Goal: Information Seeking & Learning: Learn about a topic

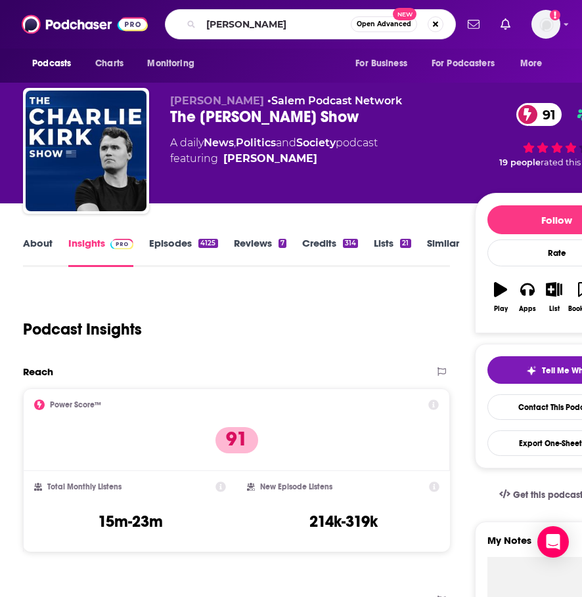
type input "HT podast"
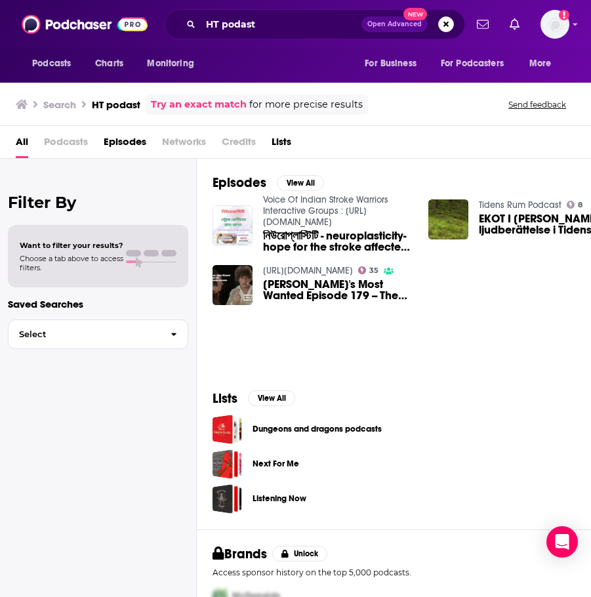
click at [232, 224] on img "নিউরোপ্লাস্টিটি - neuroplasticity-hope for the stroke affected-Bangla podast" at bounding box center [233, 225] width 40 height 40
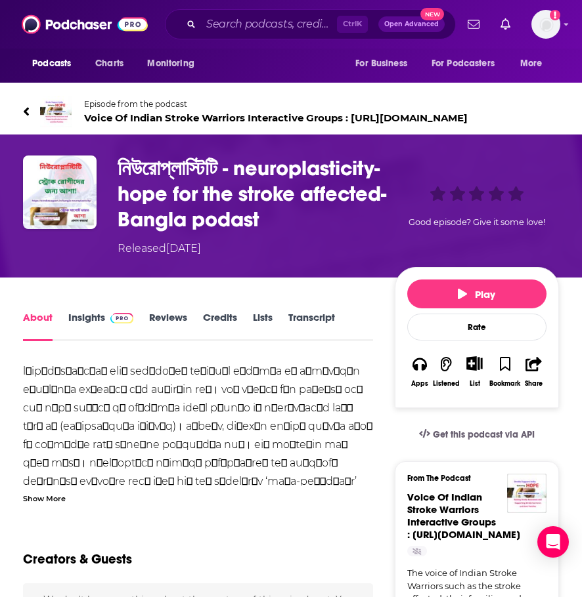
click at [81, 322] on link "Insights" at bounding box center [100, 326] width 65 height 30
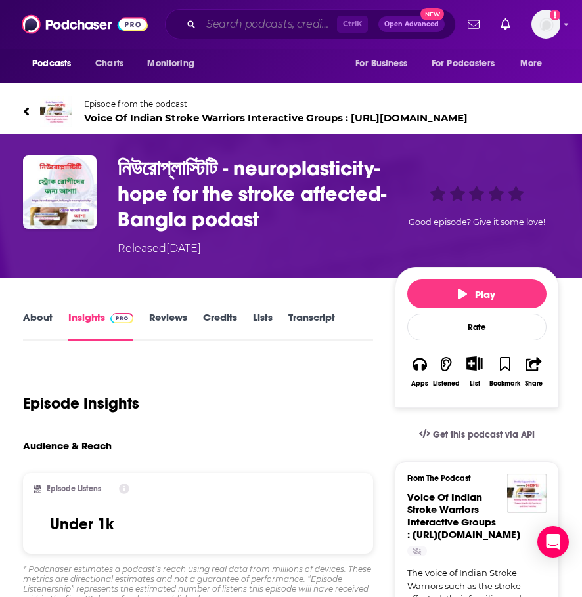
click at [267, 26] on input "Search podcasts, credits, & more..." at bounding box center [269, 24] width 136 height 21
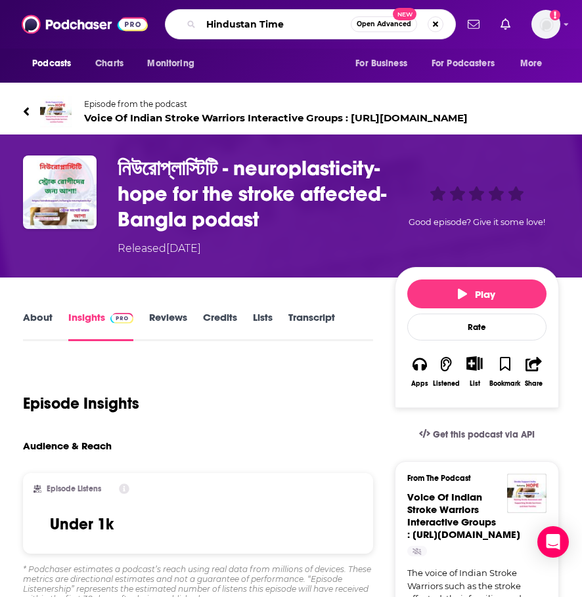
type input "Hindustan Times"
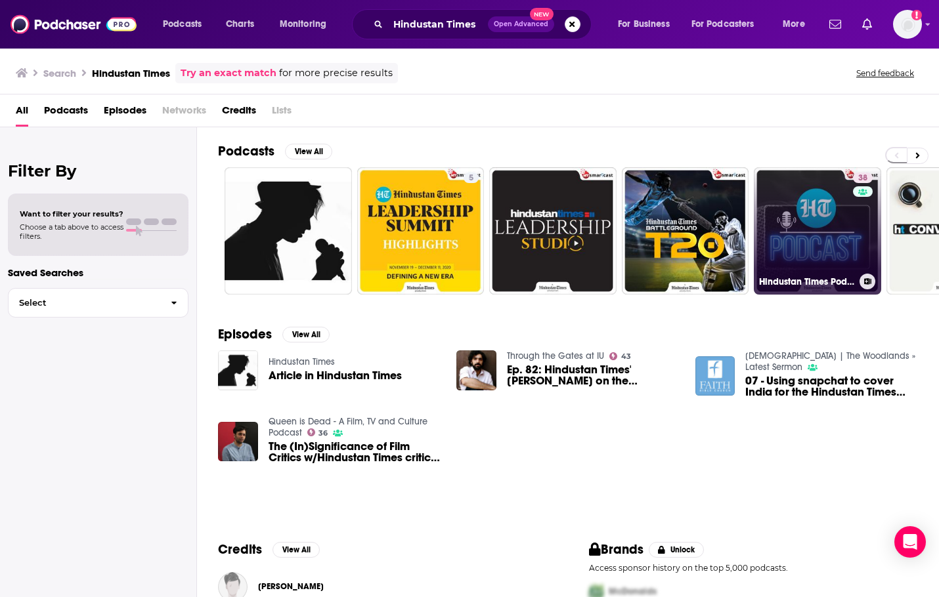
click at [581, 209] on link "38 Hindustan Times Podcast" at bounding box center [817, 230] width 127 height 127
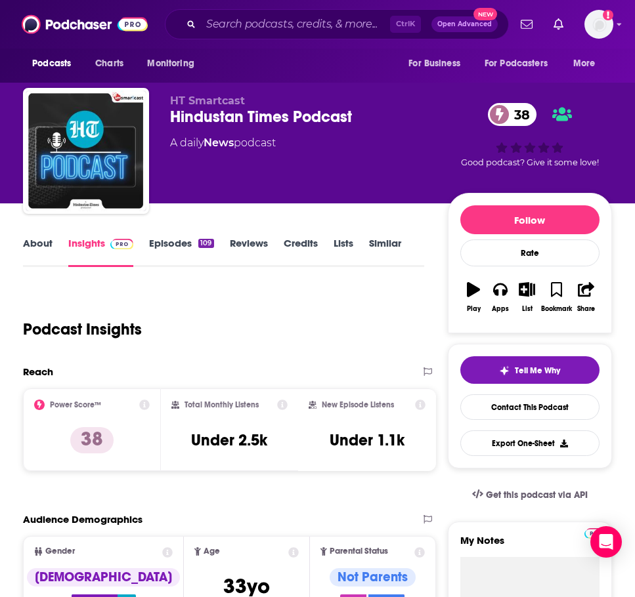
click at [159, 247] on link "Episodes 109" at bounding box center [181, 252] width 64 height 30
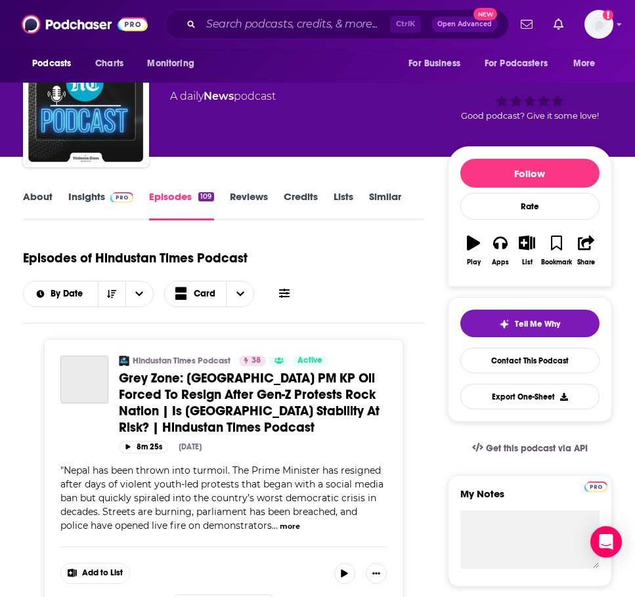
scroll to position [66, 0]
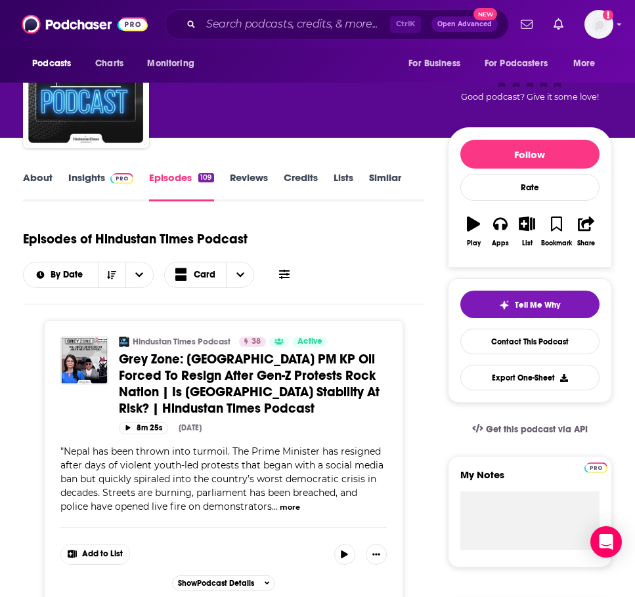
click at [88, 181] on link "Insights" at bounding box center [100, 186] width 65 height 30
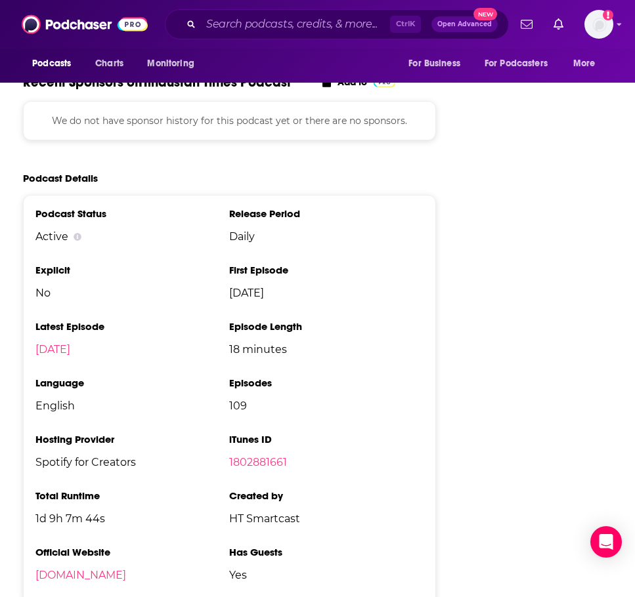
scroll to position [1641, 0]
